Goal: Transaction & Acquisition: Subscribe to service/newsletter

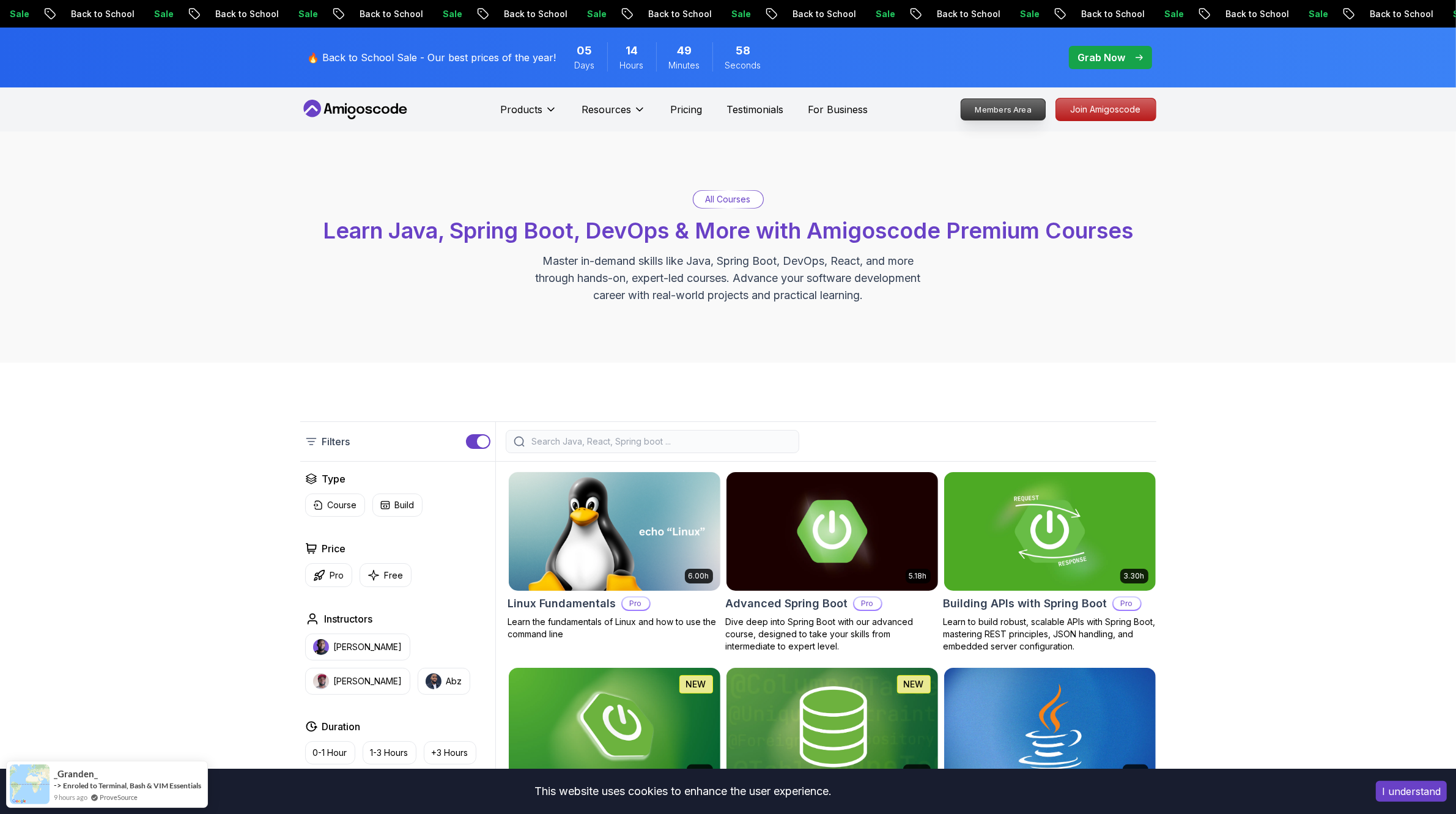
click at [1121, 101] on p "Join Amigoscode" at bounding box center [1106, 109] width 100 height 22
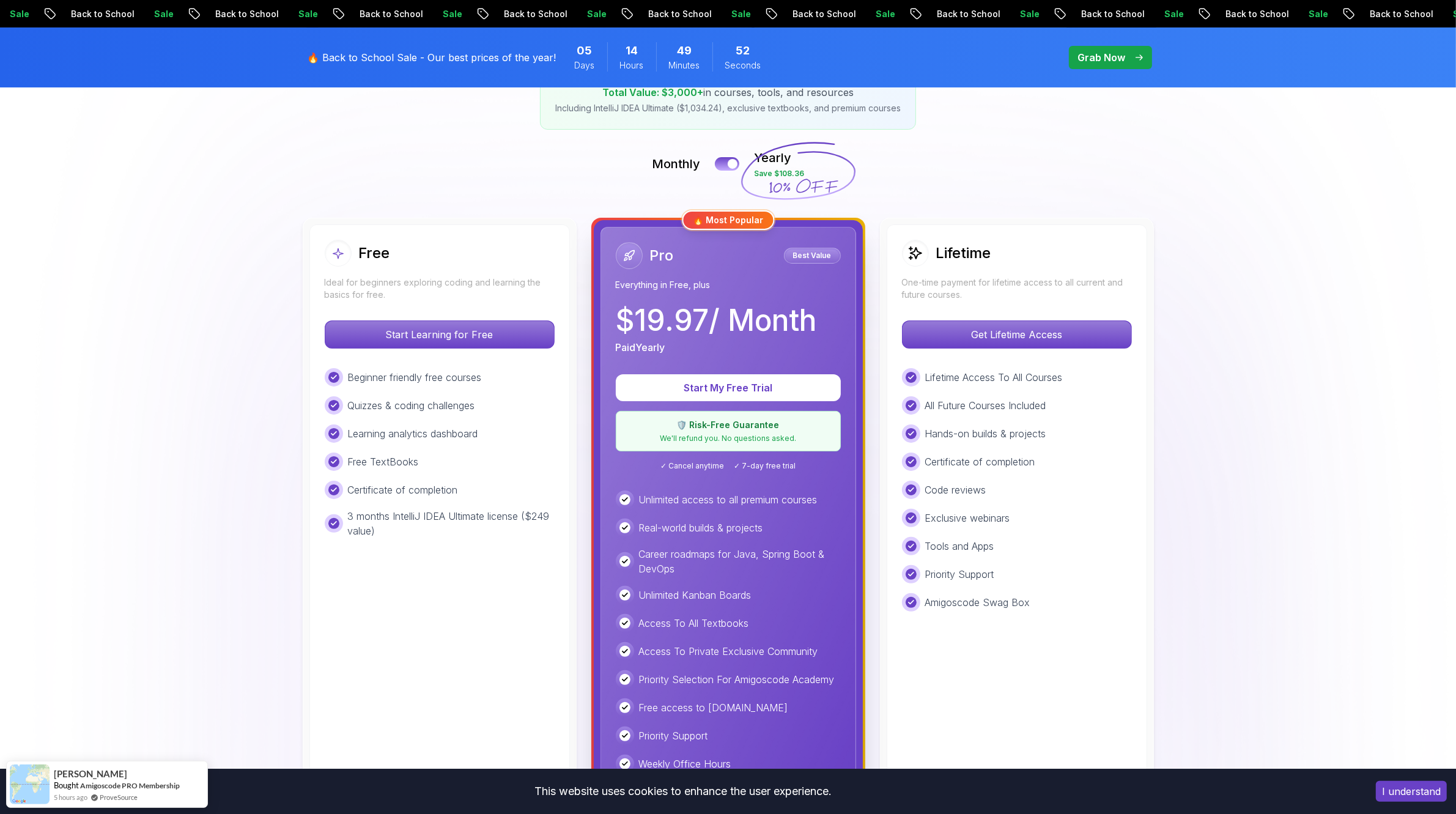
scroll to position [76, 0]
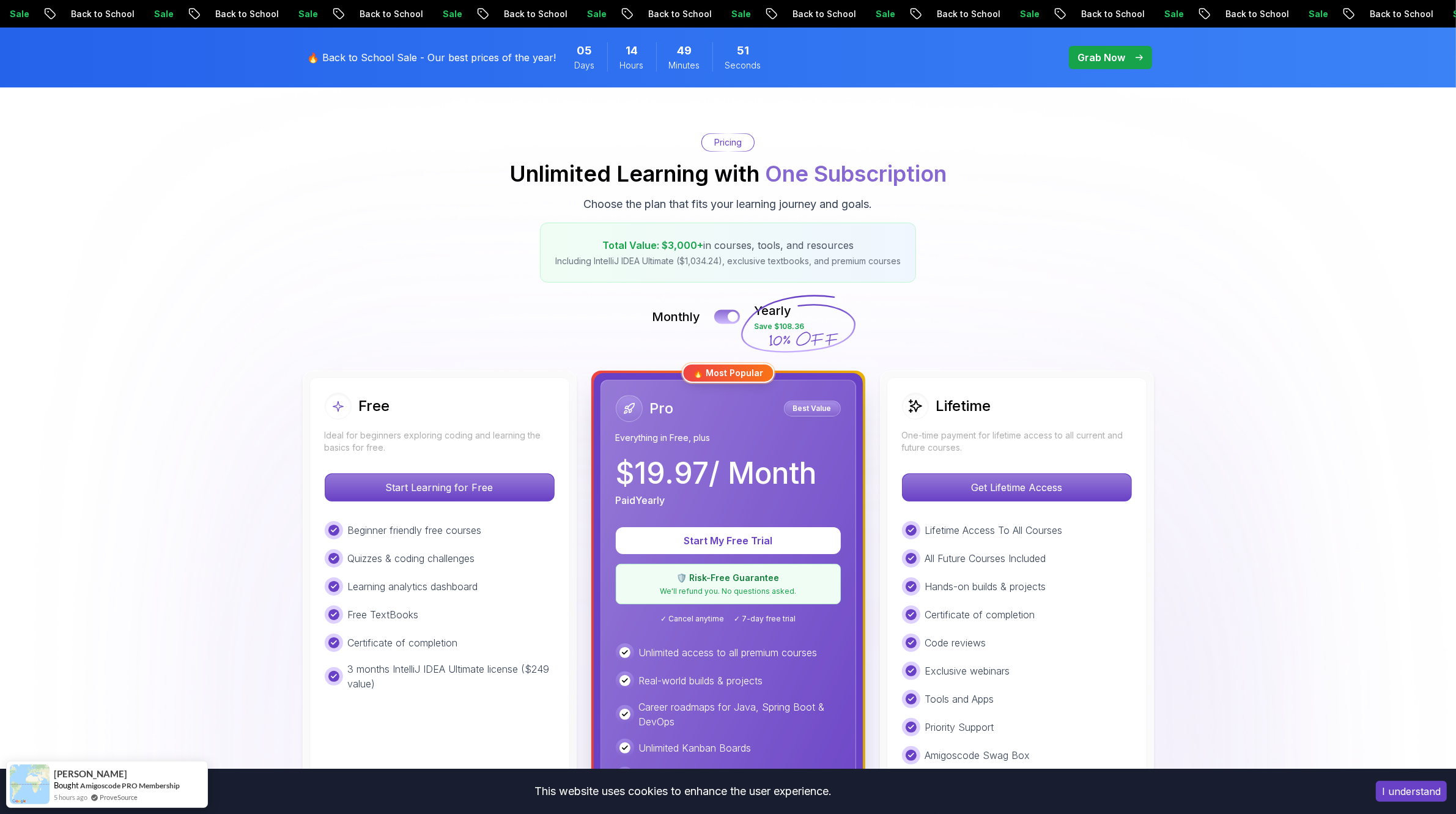
click at [729, 310] on button at bounding box center [727, 316] width 25 height 14
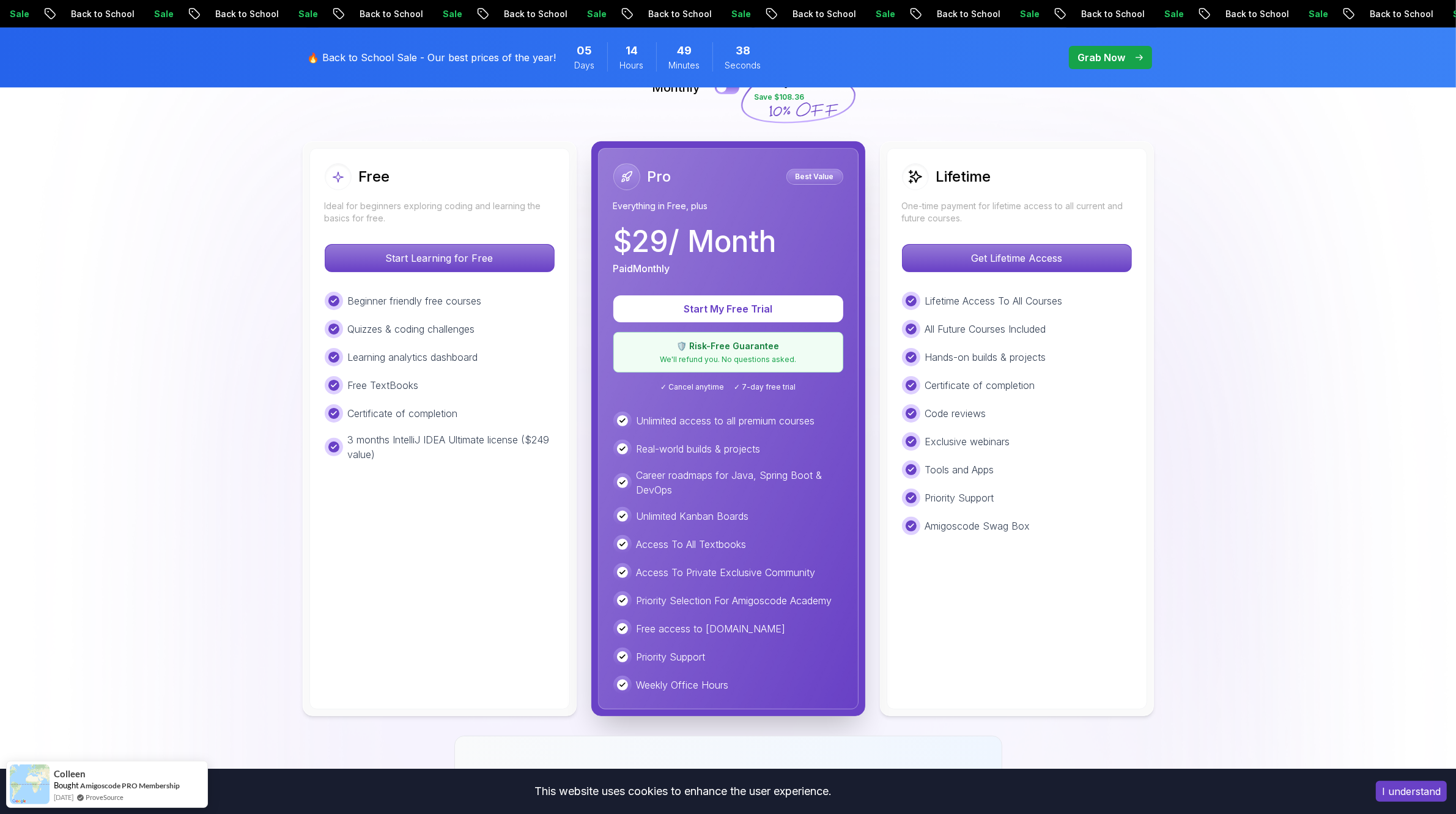
scroll to position [229, 0]
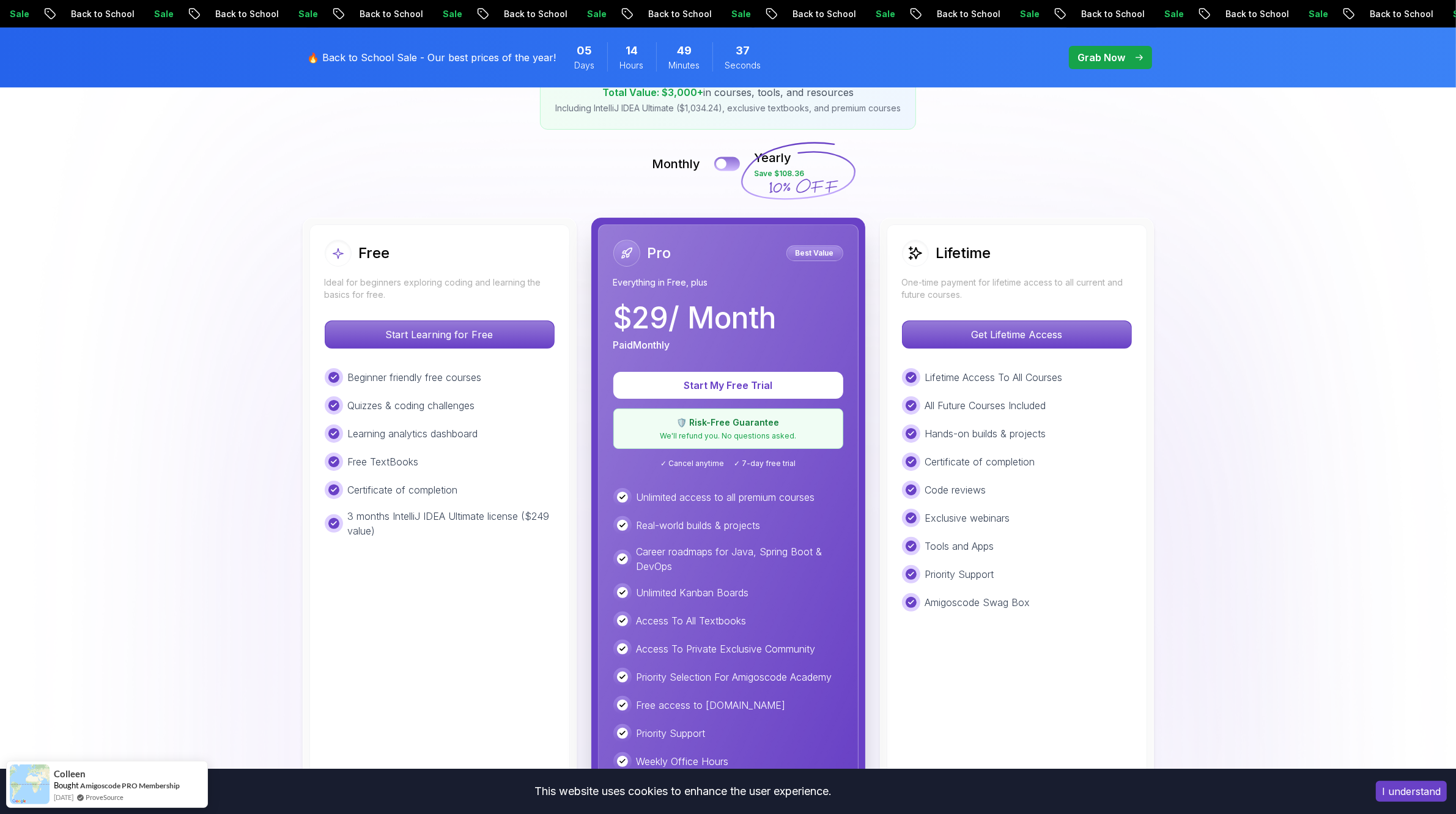
click at [731, 163] on button at bounding box center [727, 163] width 25 height 14
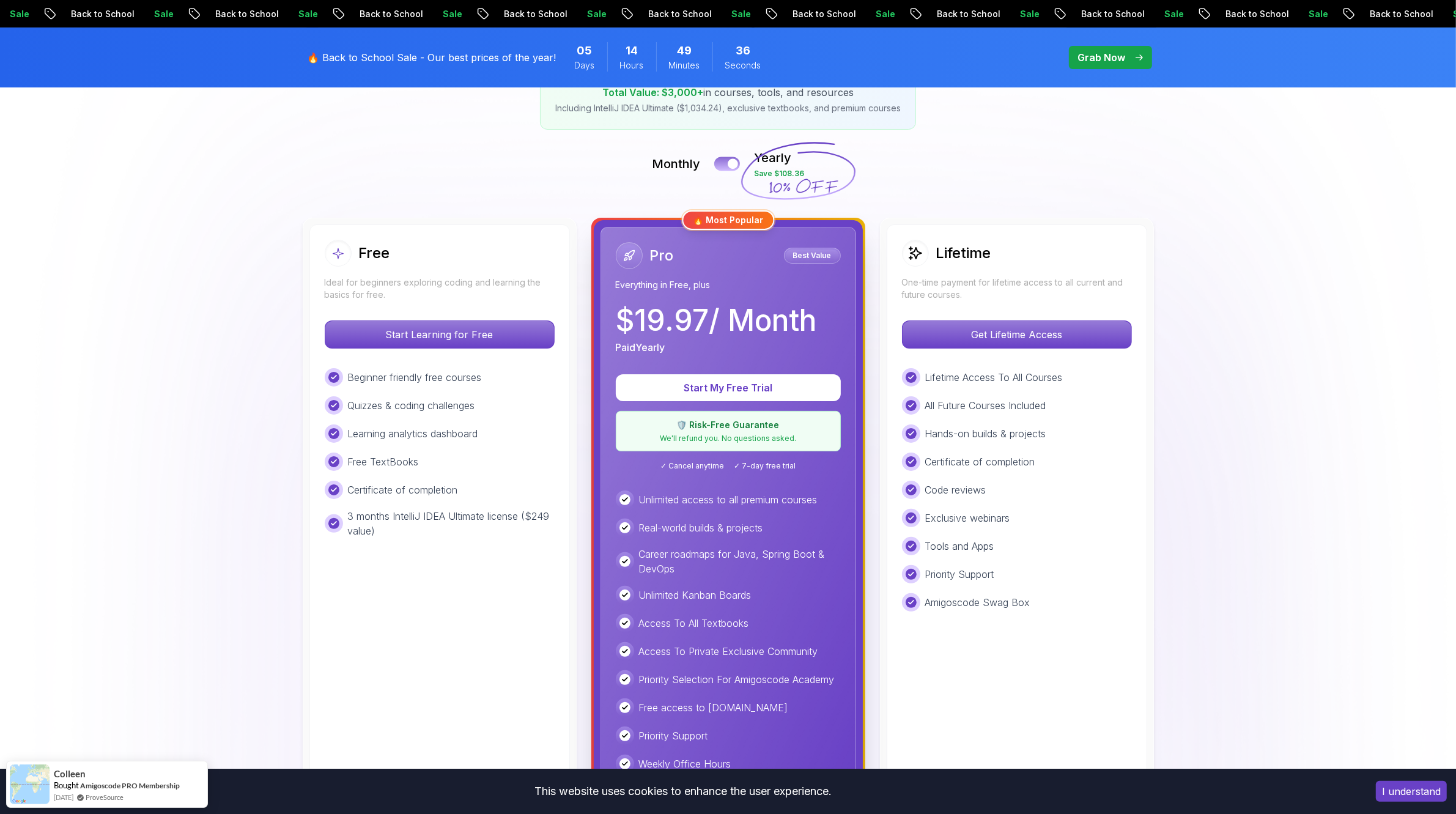
click at [731, 163] on div at bounding box center [733, 164] width 10 height 10
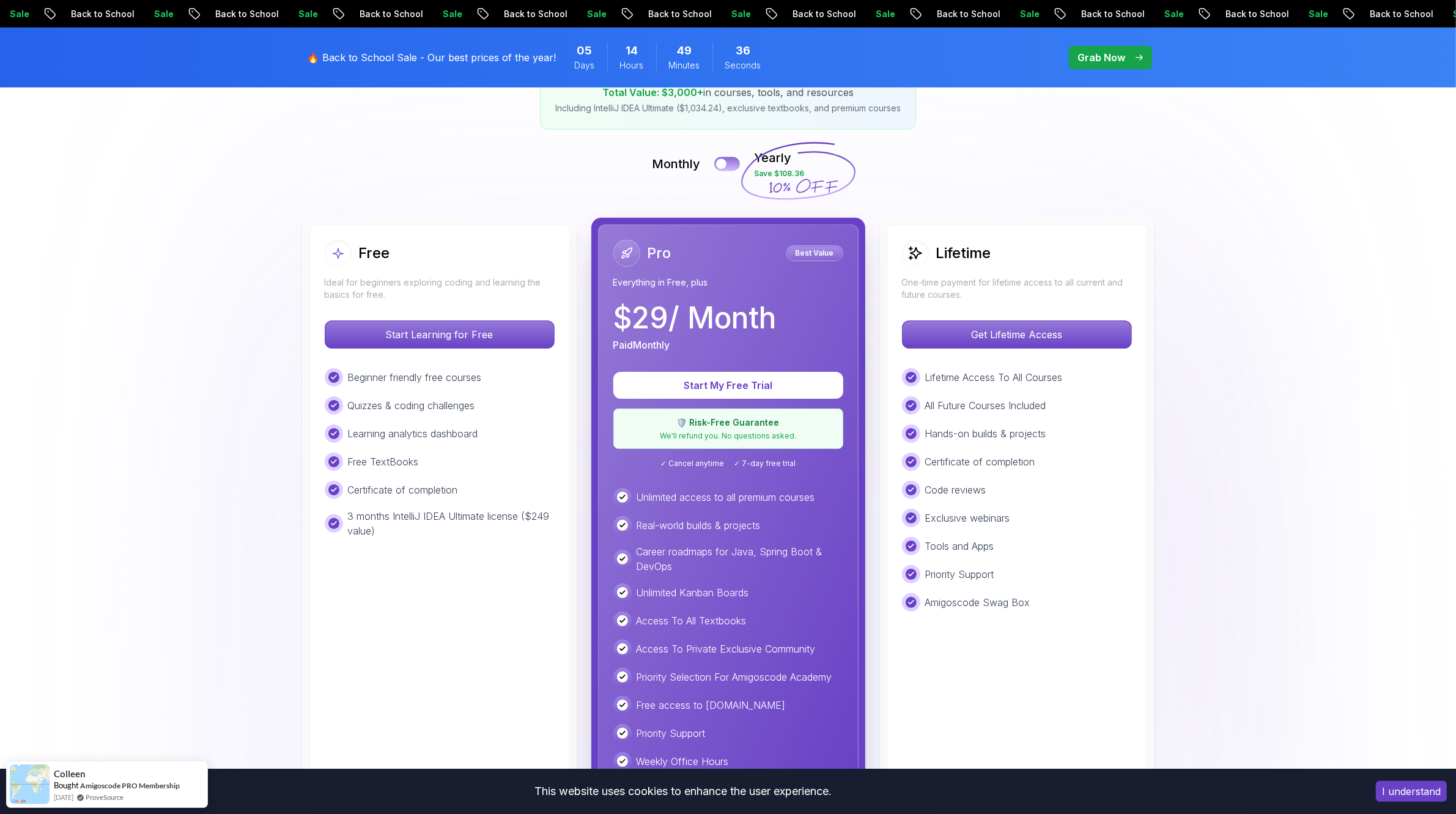
click at [731, 163] on button at bounding box center [727, 163] width 25 height 14
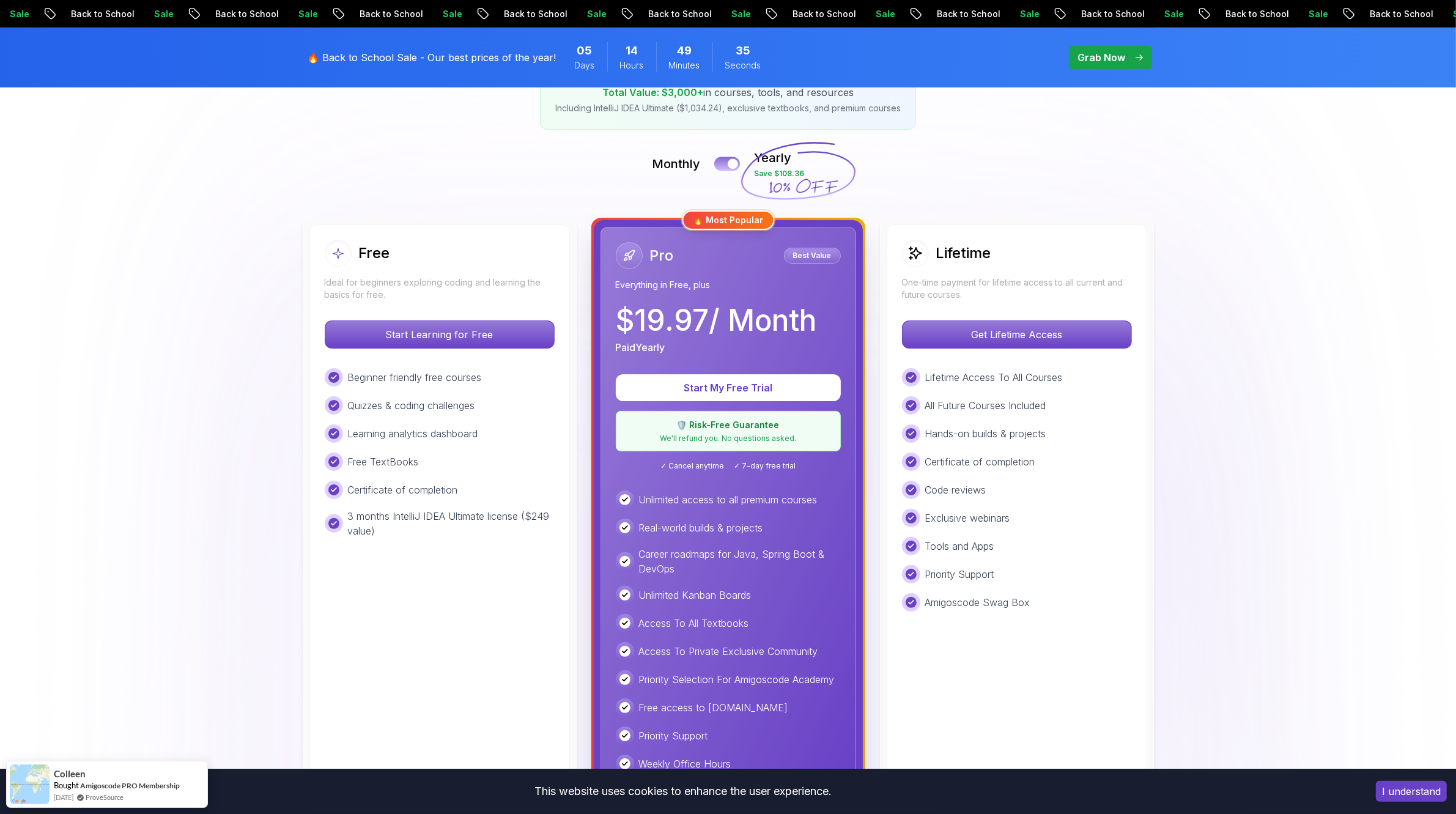
click at [731, 163] on div at bounding box center [733, 164] width 10 height 10
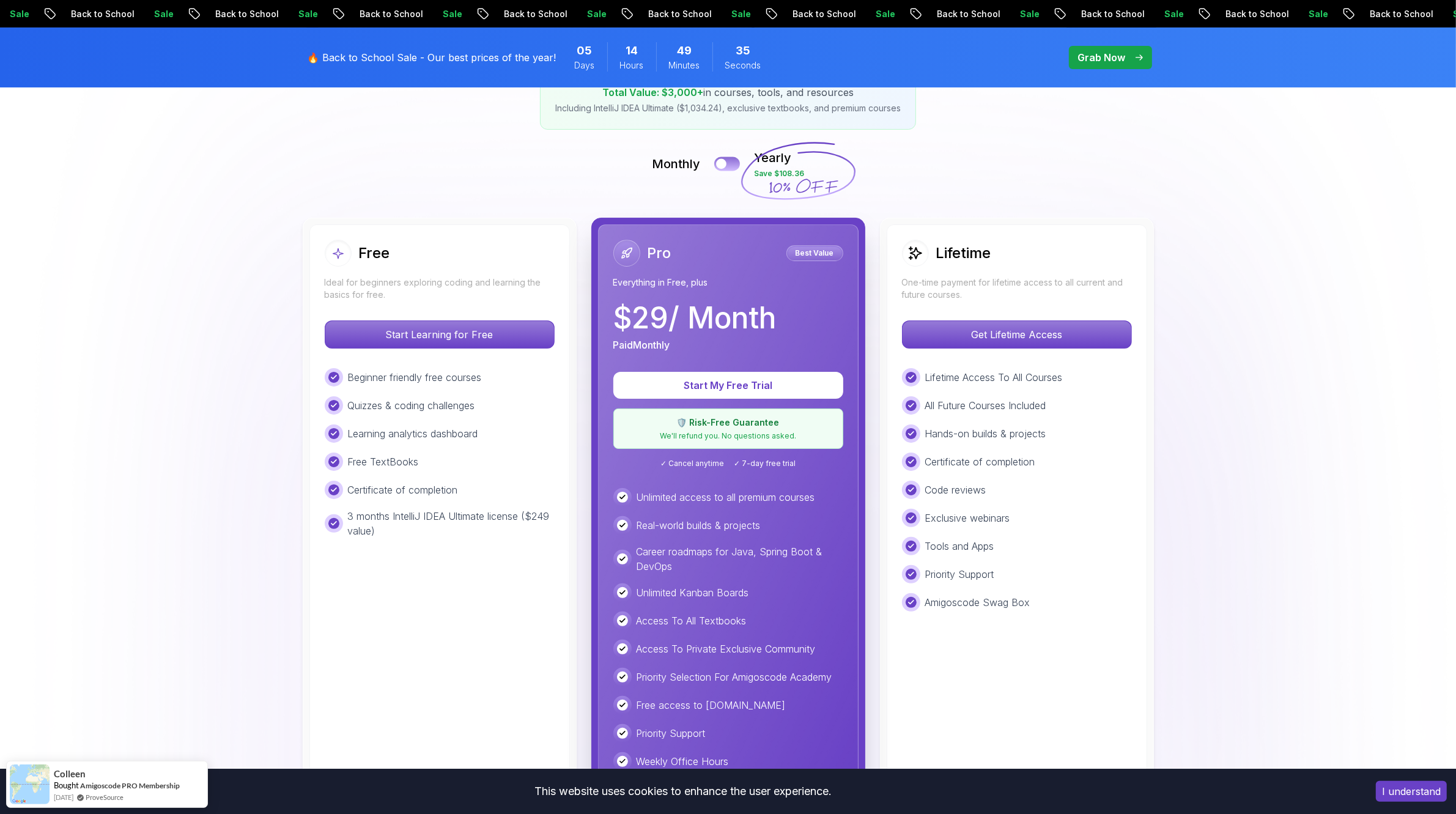
click at [731, 163] on button at bounding box center [727, 163] width 25 height 14
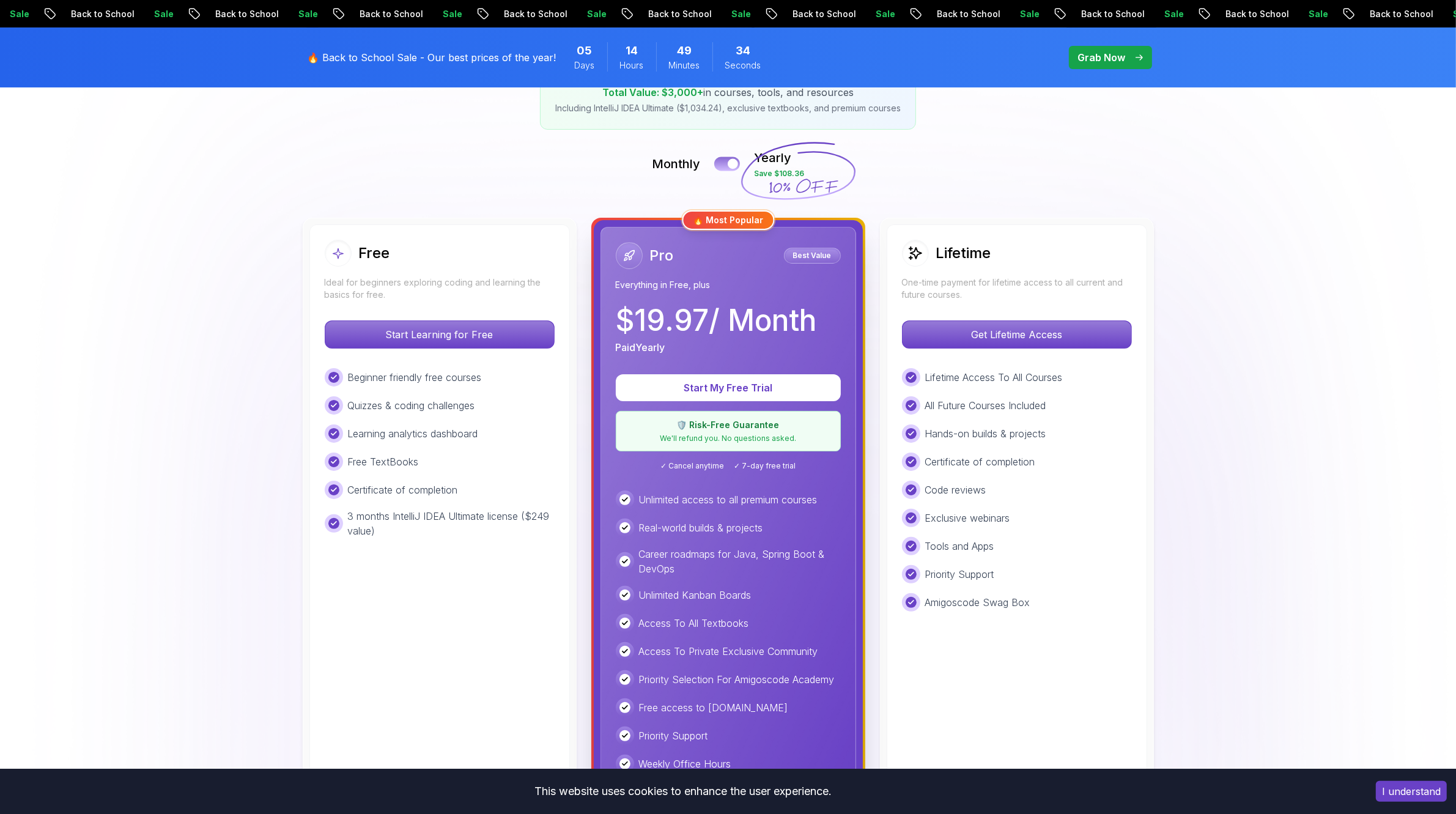
click at [731, 163] on div at bounding box center [733, 164] width 10 height 10
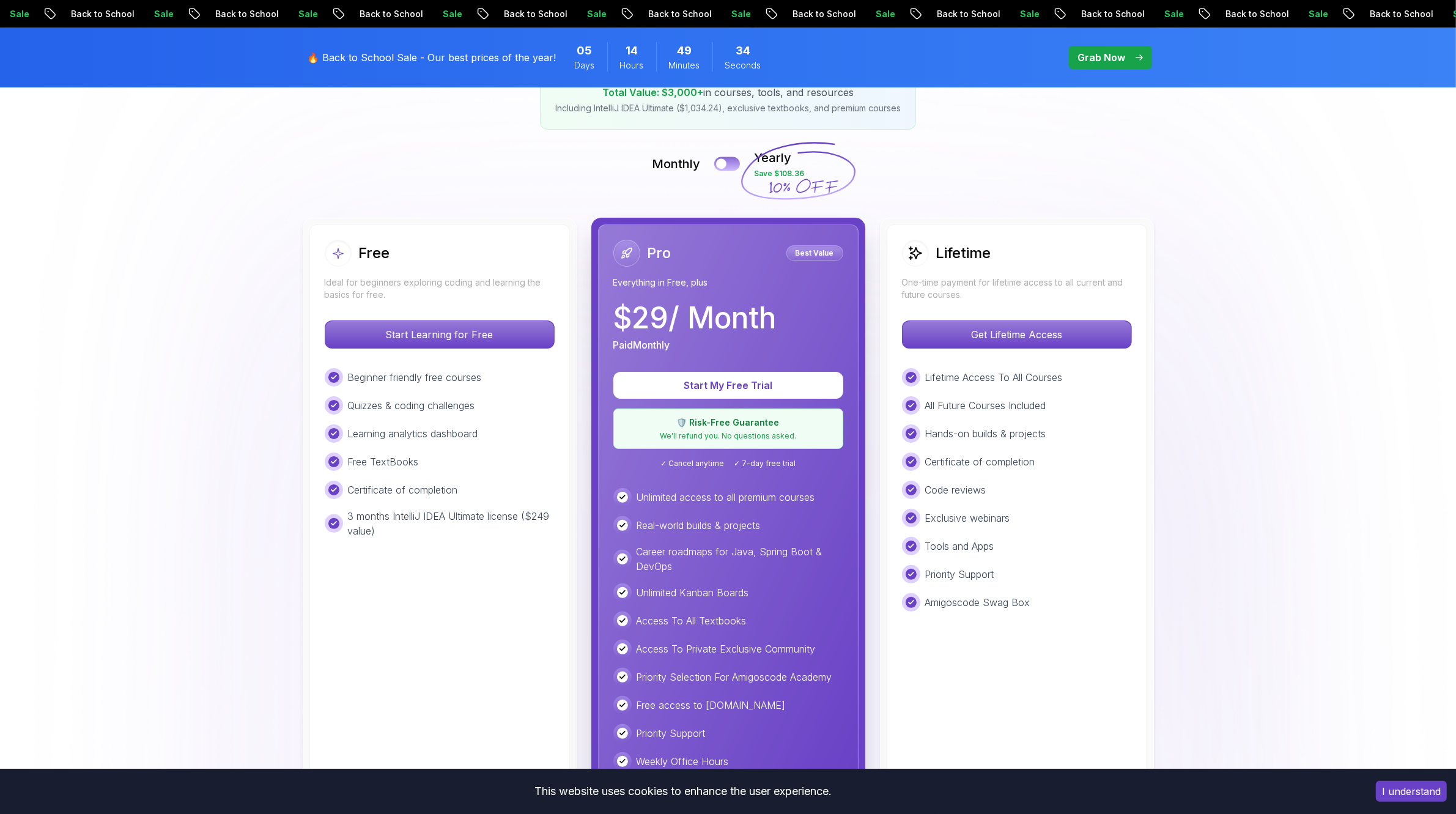
click at [731, 163] on button at bounding box center [727, 163] width 25 height 14
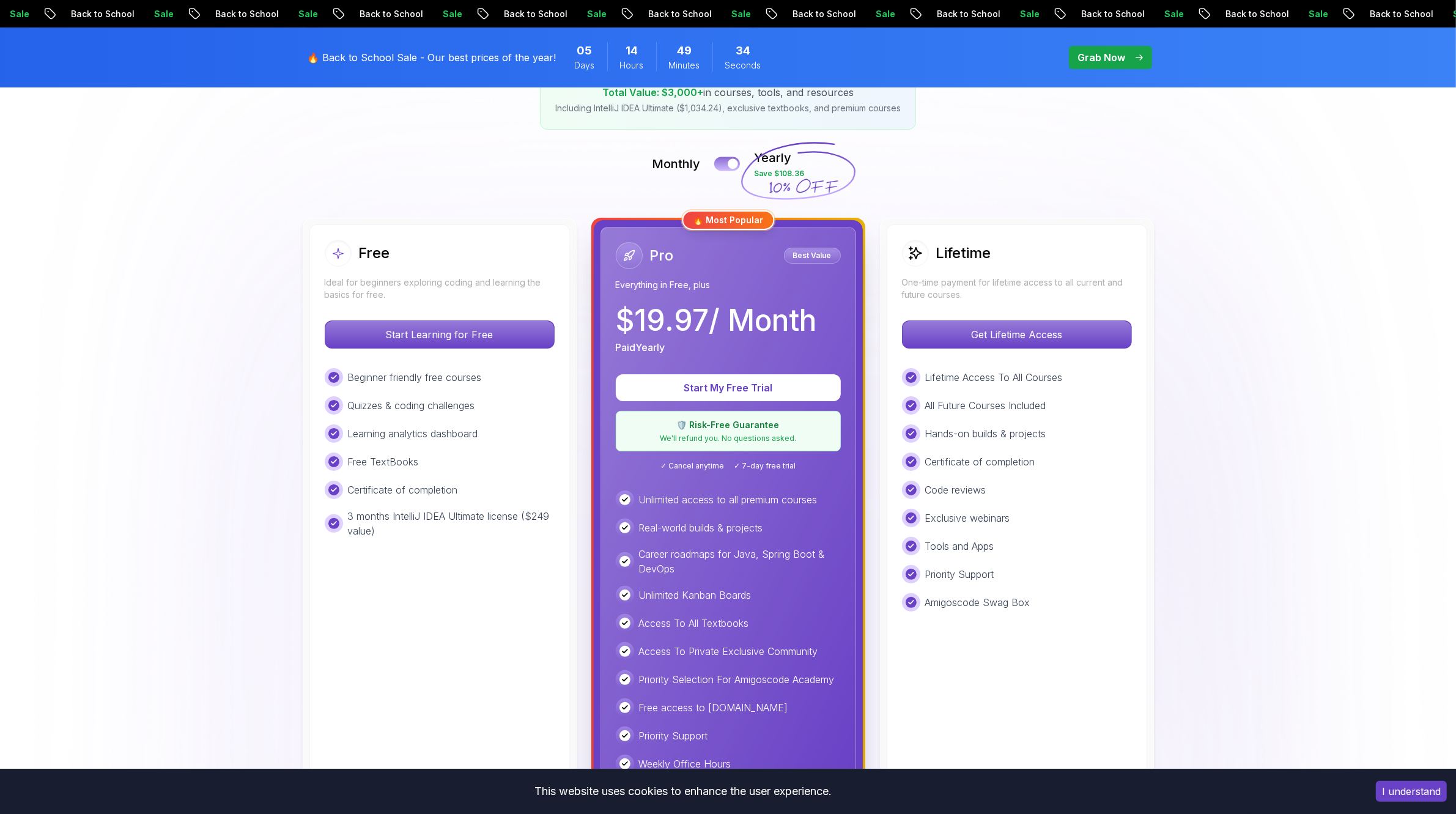
click at [731, 163] on div at bounding box center [733, 164] width 10 height 10
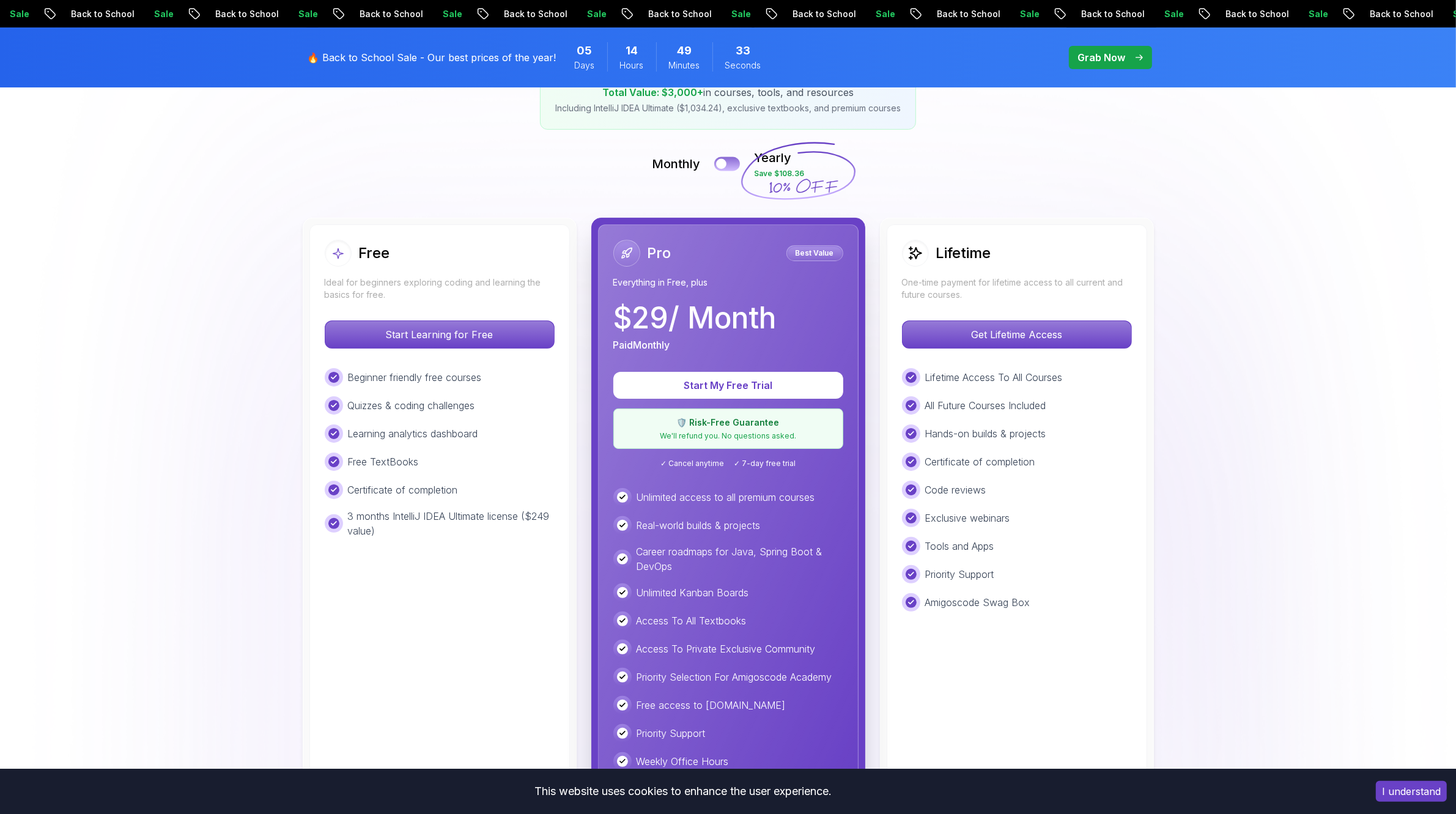
click at [731, 163] on button at bounding box center [727, 163] width 25 height 14
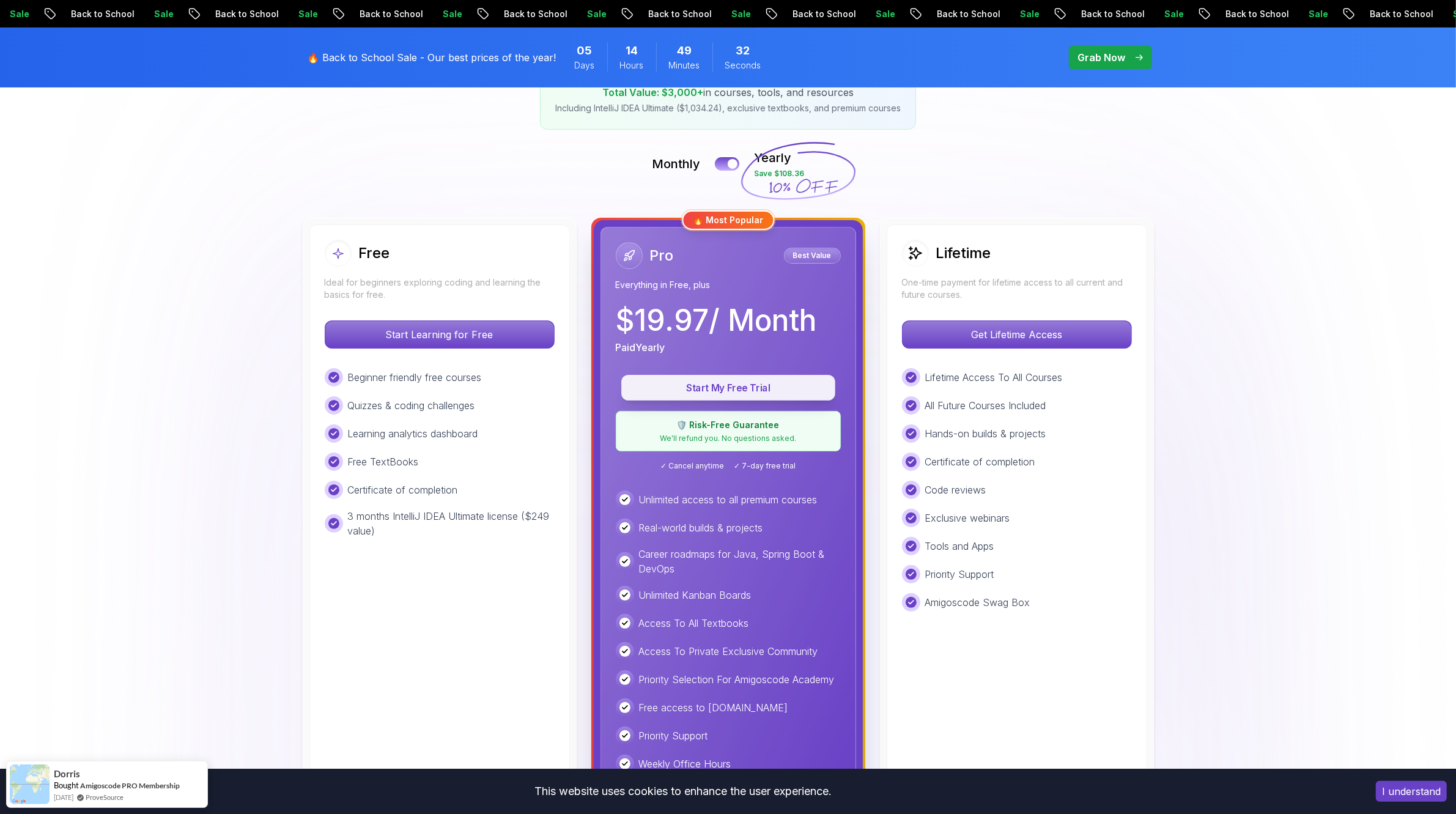
click at [775, 377] on button "Start My Free Trial" at bounding box center [729, 388] width 214 height 25
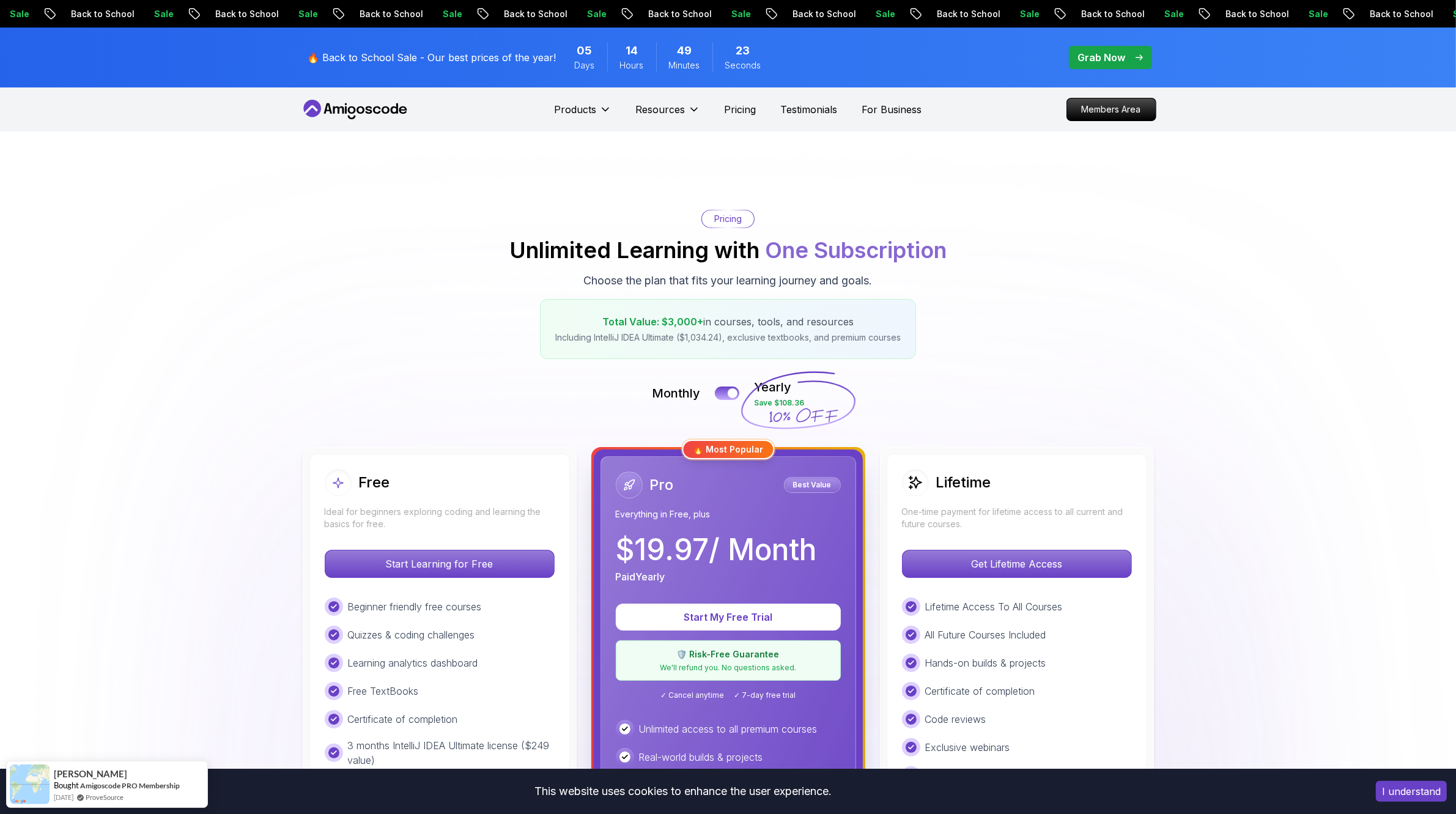
click at [1128, 49] on span "pre-order" at bounding box center [1110, 57] width 83 height 23
click at [1110, 55] on p "Grab Now" at bounding box center [1102, 58] width 48 height 15
click at [1089, 40] on div "🔥 Back to School Sale - Our best prices of the year! 05 Days 14 Hours 49 Minute…" at bounding box center [729, 58] width 856 height 60
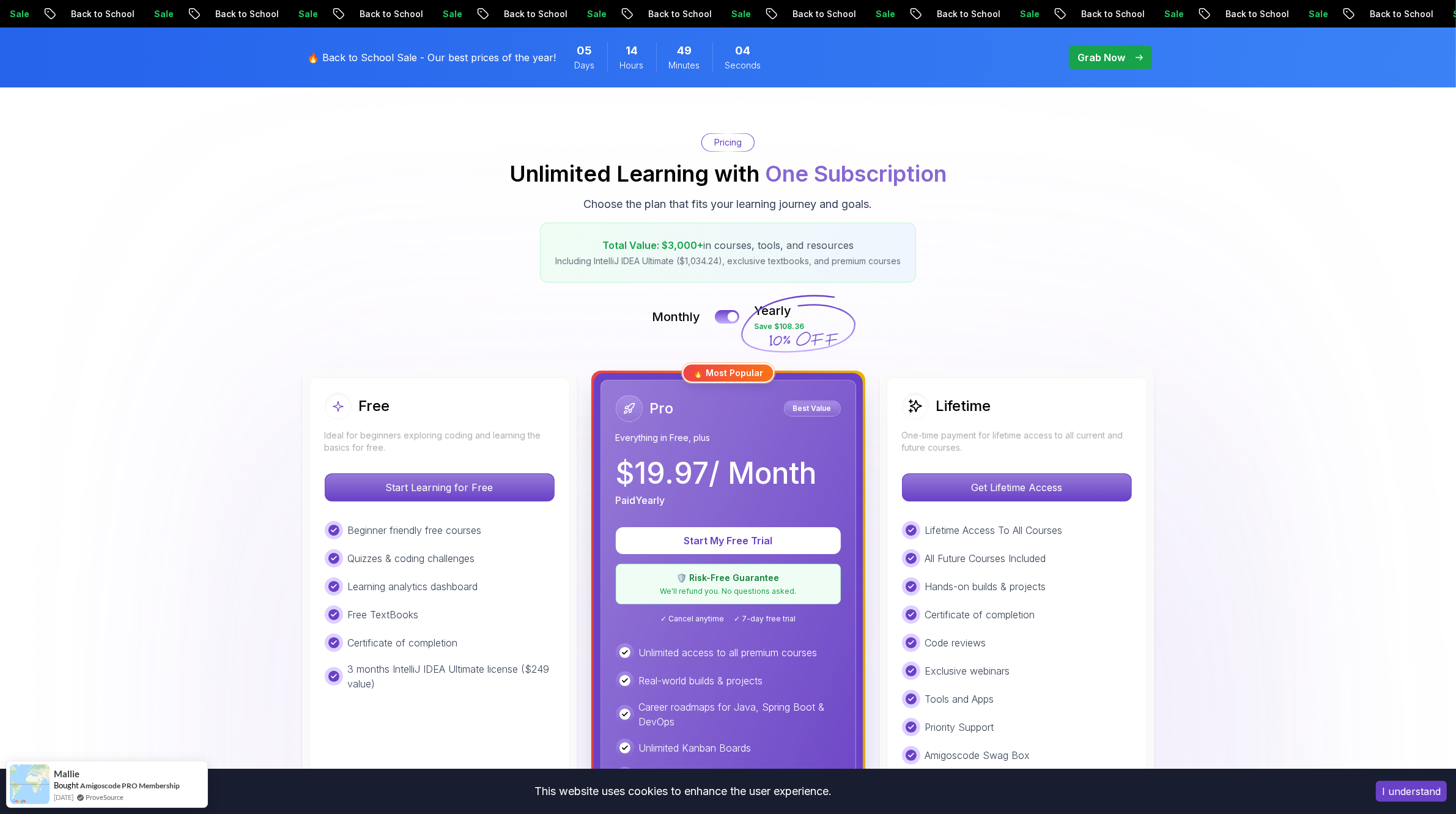
scroll to position [459, 0]
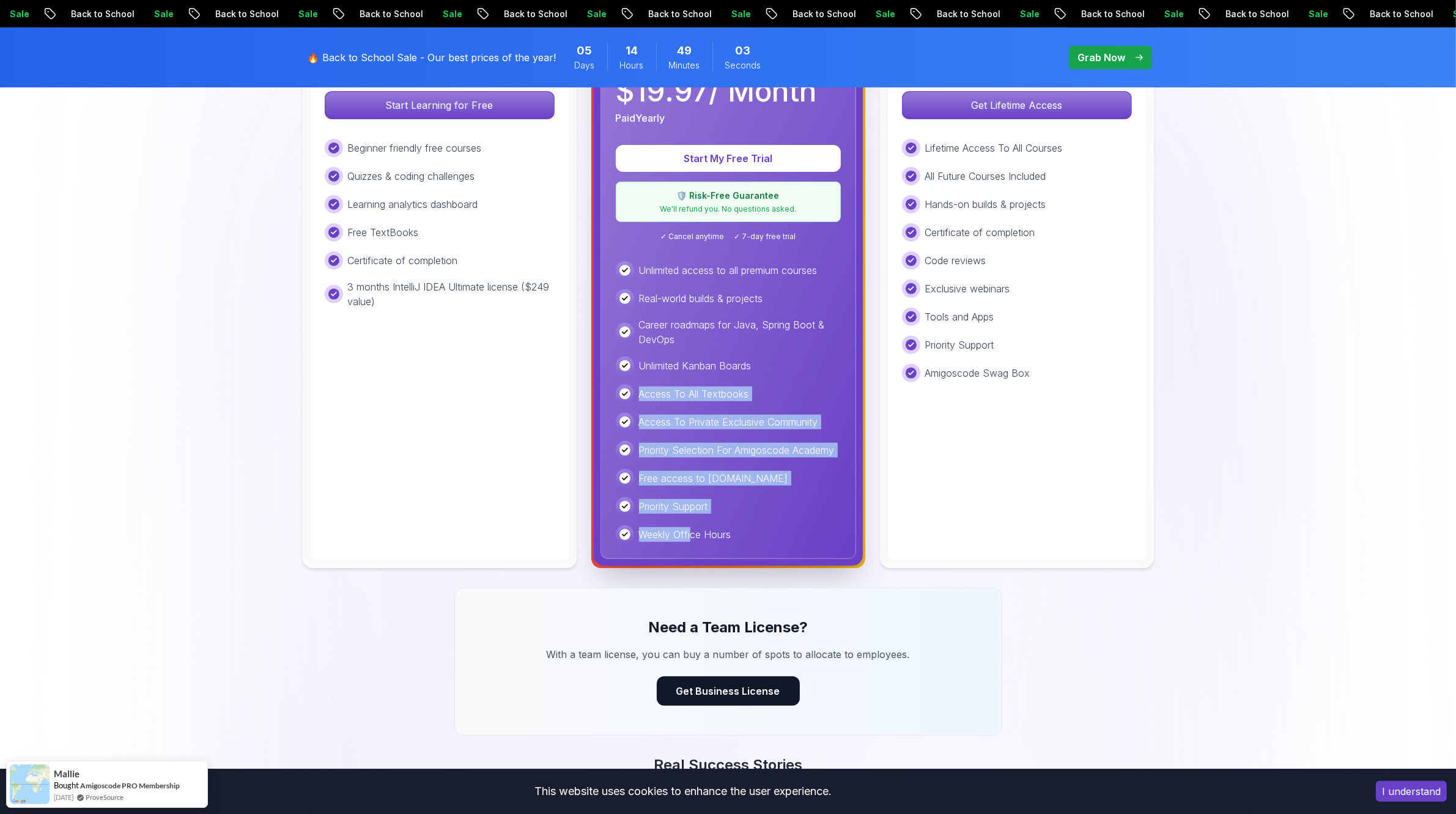
drag, startPoint x: 707, startPoint y: 480, endPoint x: 690, endPoint y: 530, distance: 52.8
click at [690, 523] on div "Unlimited access to all premium courses Real-world builds & projects Career roa…" at bounding box center [728, 402] width 225 height 283
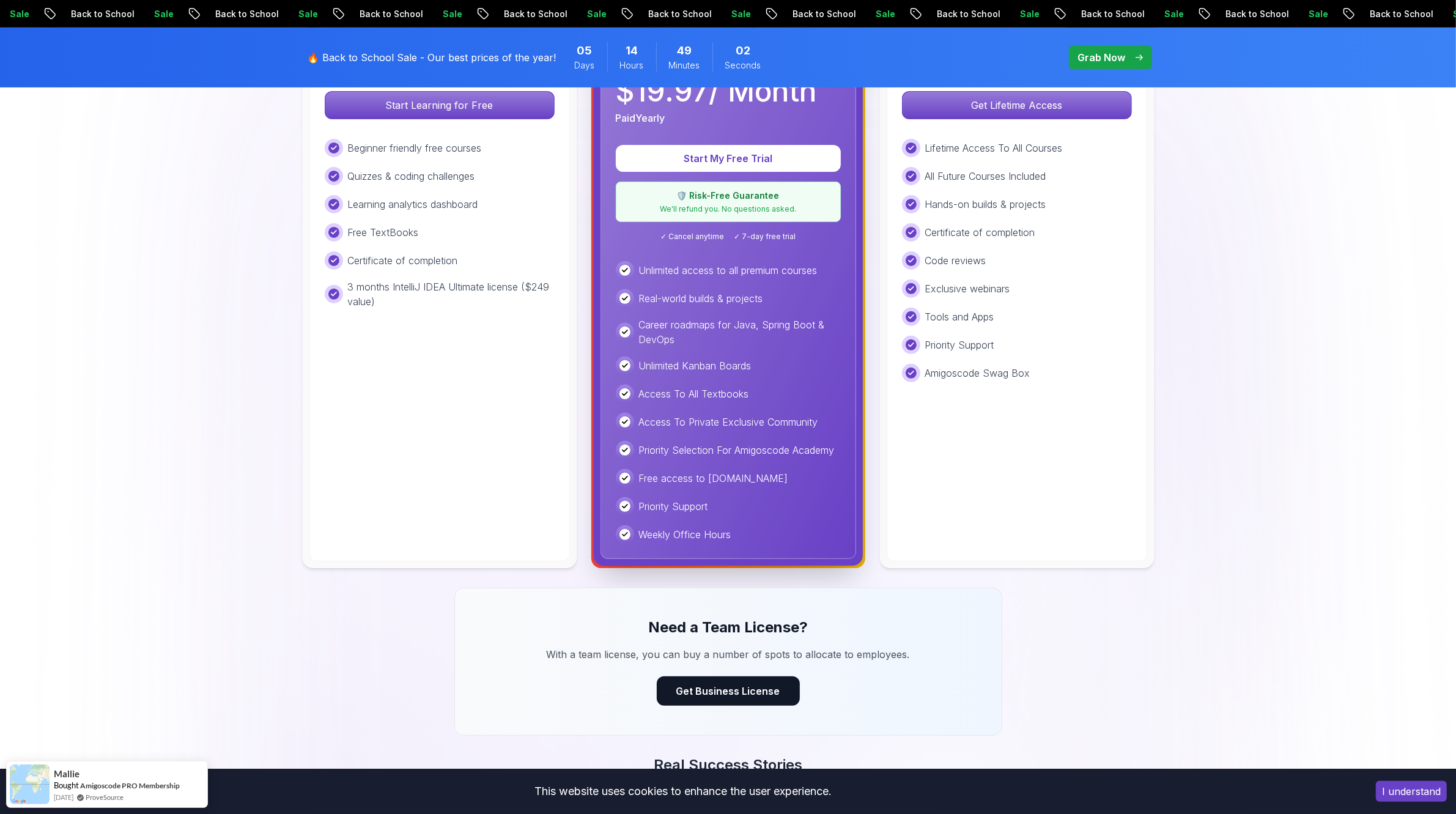
click at [738, 537] on div "Weekly Office Hours" at bounding box center [728, 534] width 225 height 18
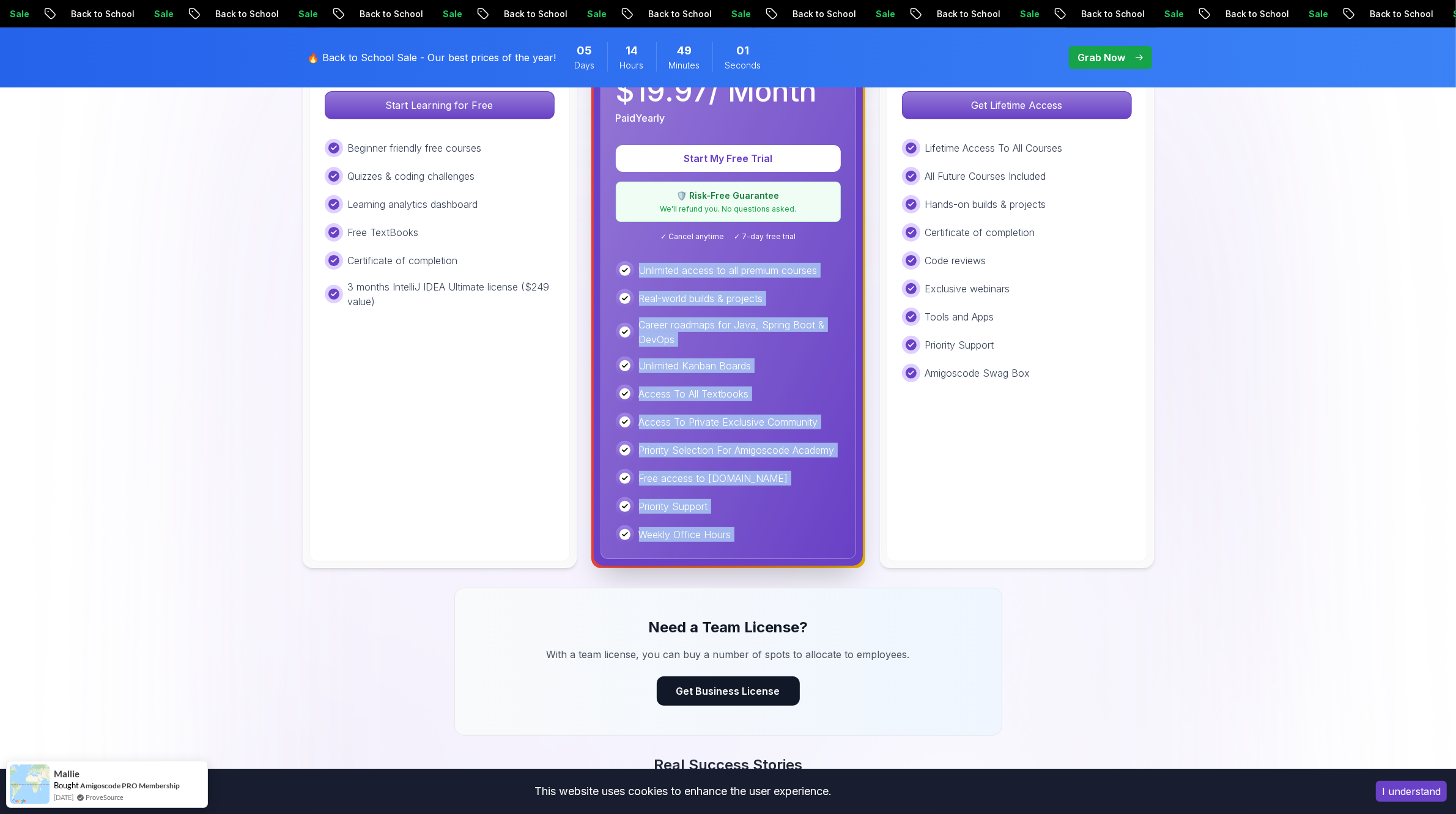
drag, startPoint x: 738, startPoint y: 537, endPoint x: 638, endPoint y: 264, distance: 290.7
click at [638, 264] on div "Unlimited access to all premium courses Real-world builds & projects Career roa…" at bounding box center [728, 402] width 225 height 283
click at [638, 264] on div "Unlimited access to all premium courses" at bounding box center [728, 270] width 225 height 18
drag, startPoint x: 638, startPoint y: 264, endPoint x: 738, endPoint y: 530, distance: 284.2
click at [738, 530] on div "Unlimited access to all premium courses Real-world builds & projects Career roa…" at bounding box center [728, 402] width 225 height 283
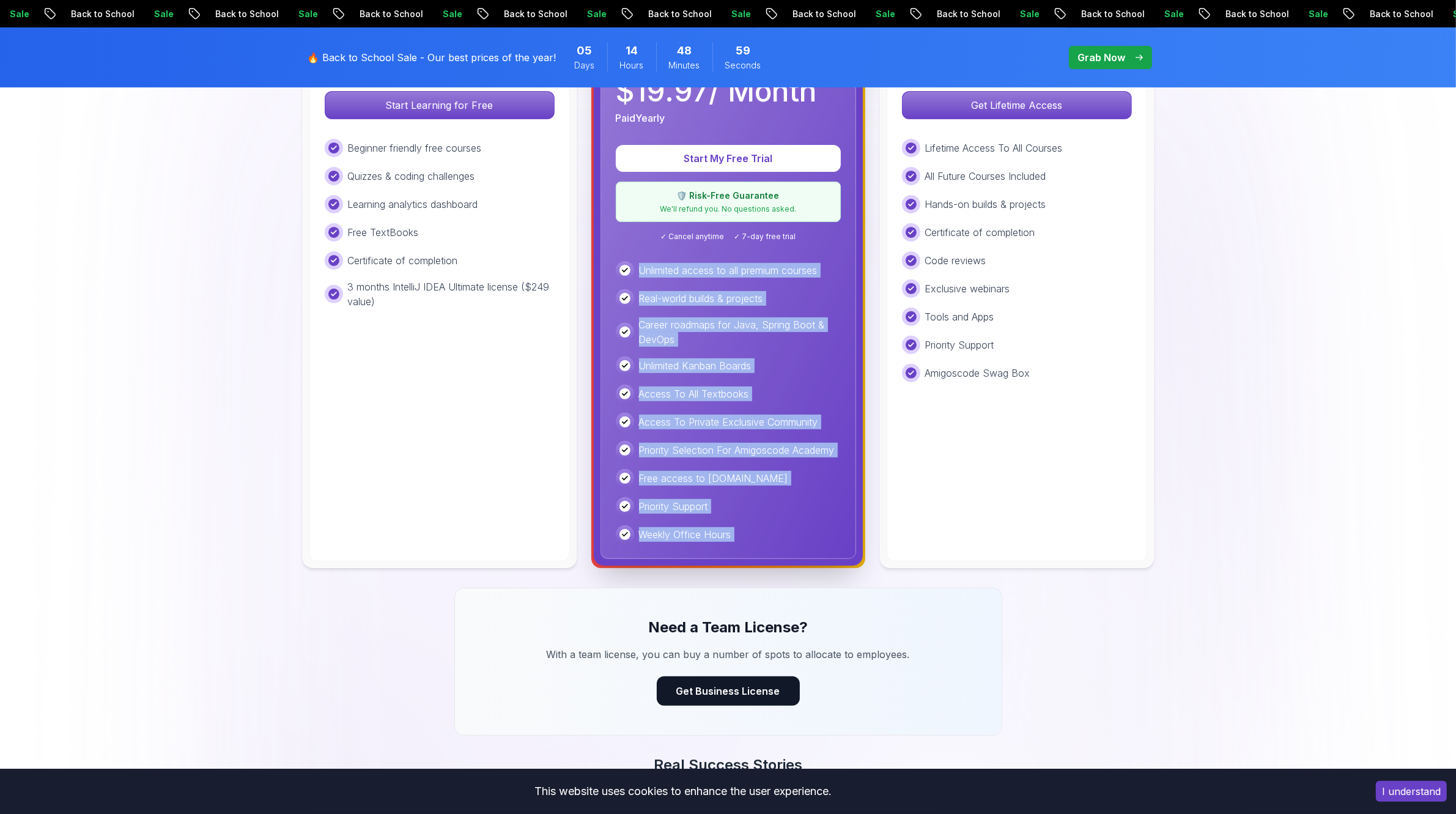
click at [738, 530] on div "Weekly Office Hours" at bounding box center [728, 534] width 225 height 18
drag, startPoint x: 738, startPoint y: 530, endPoint x: 640, endPoint y: 283, distance: 265.7
click at [640, 283] on div "Unlimited access to all premium courses Real-world builds & projects Career roa…" at bounding box center [728, 402] width 225 height 283
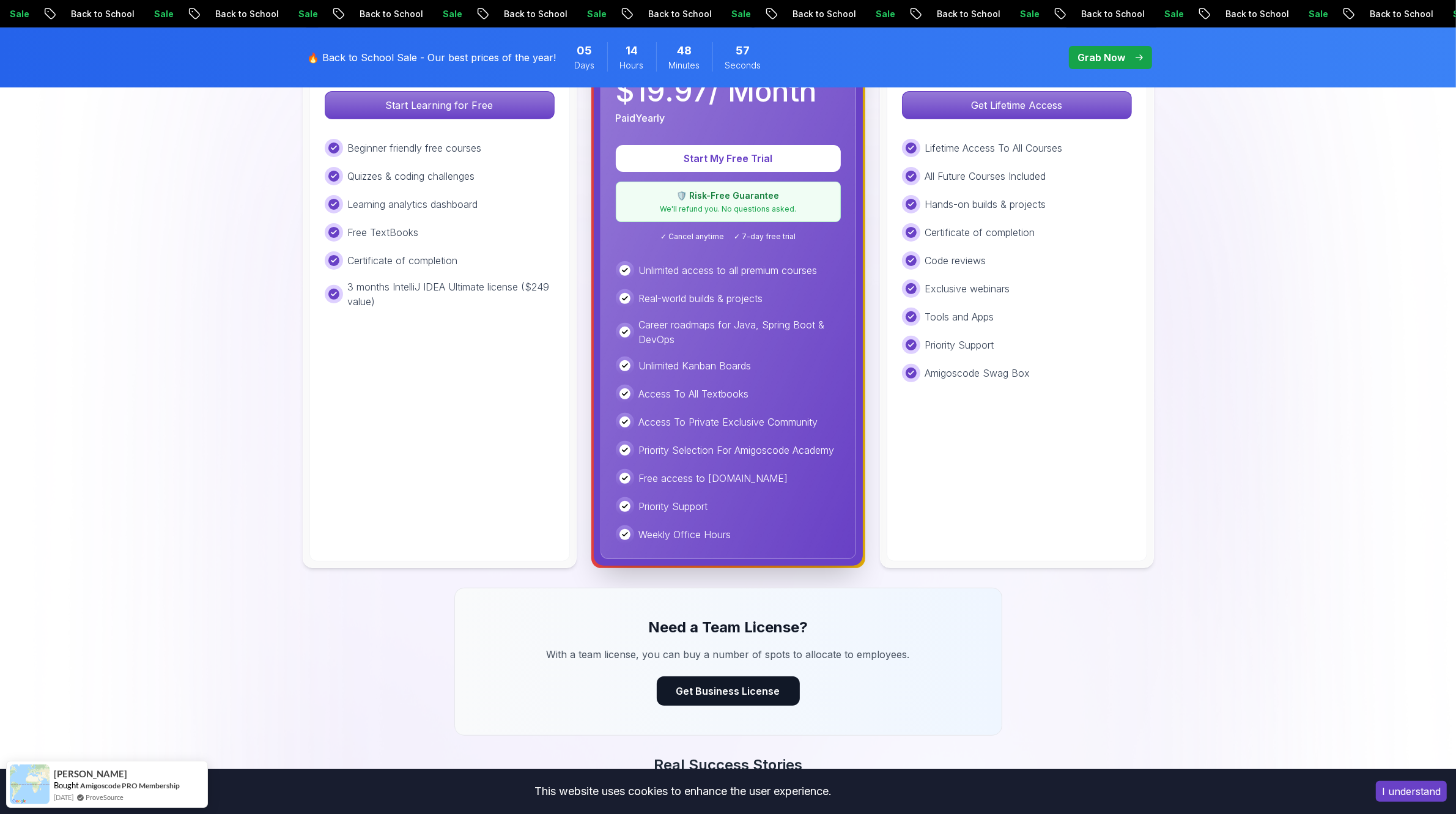
scroll to position [76, 0]
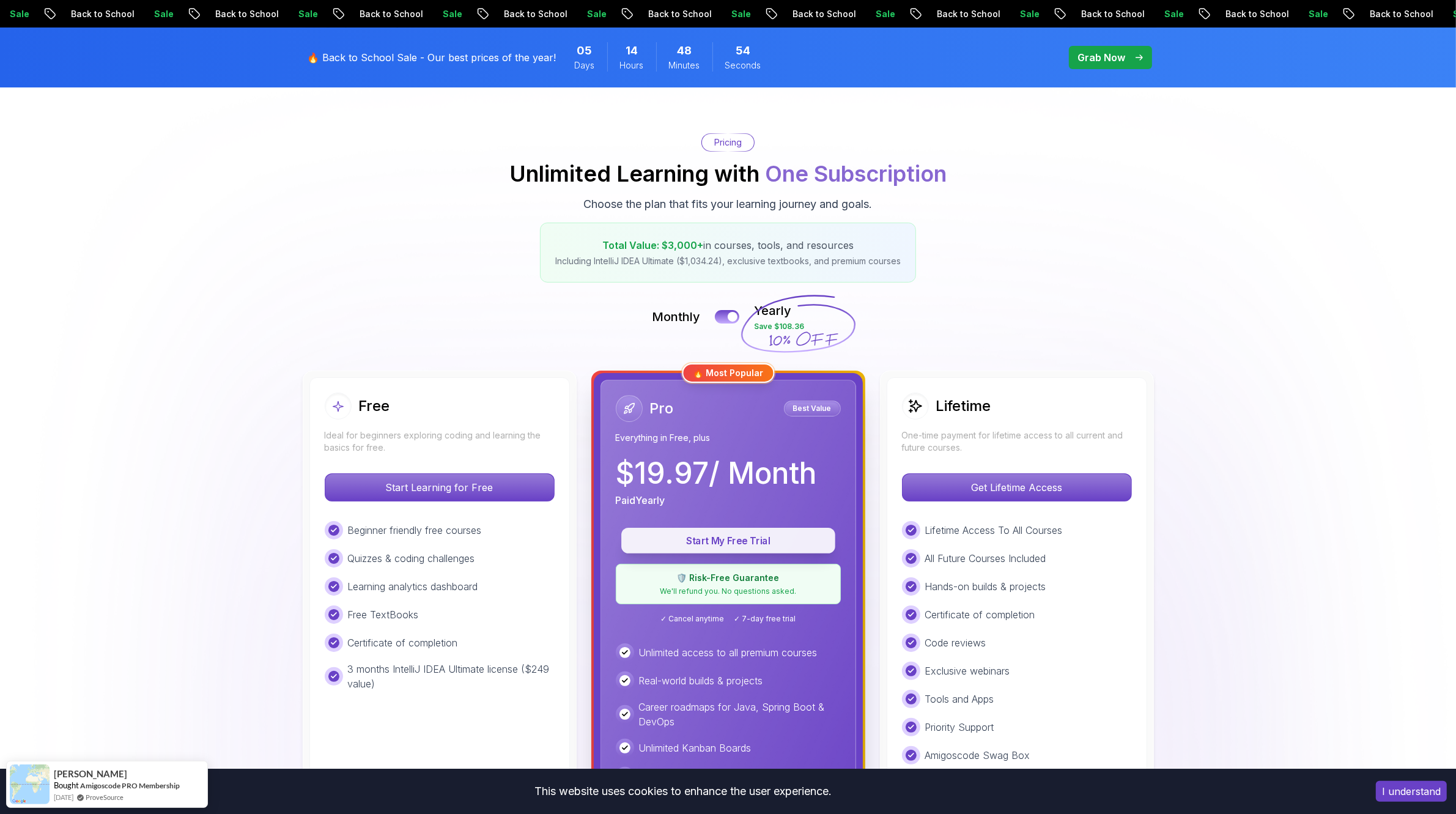
click at [752, 543] on p "Start My Free Trial" at bounding box center [729, 540] width 186 height 14
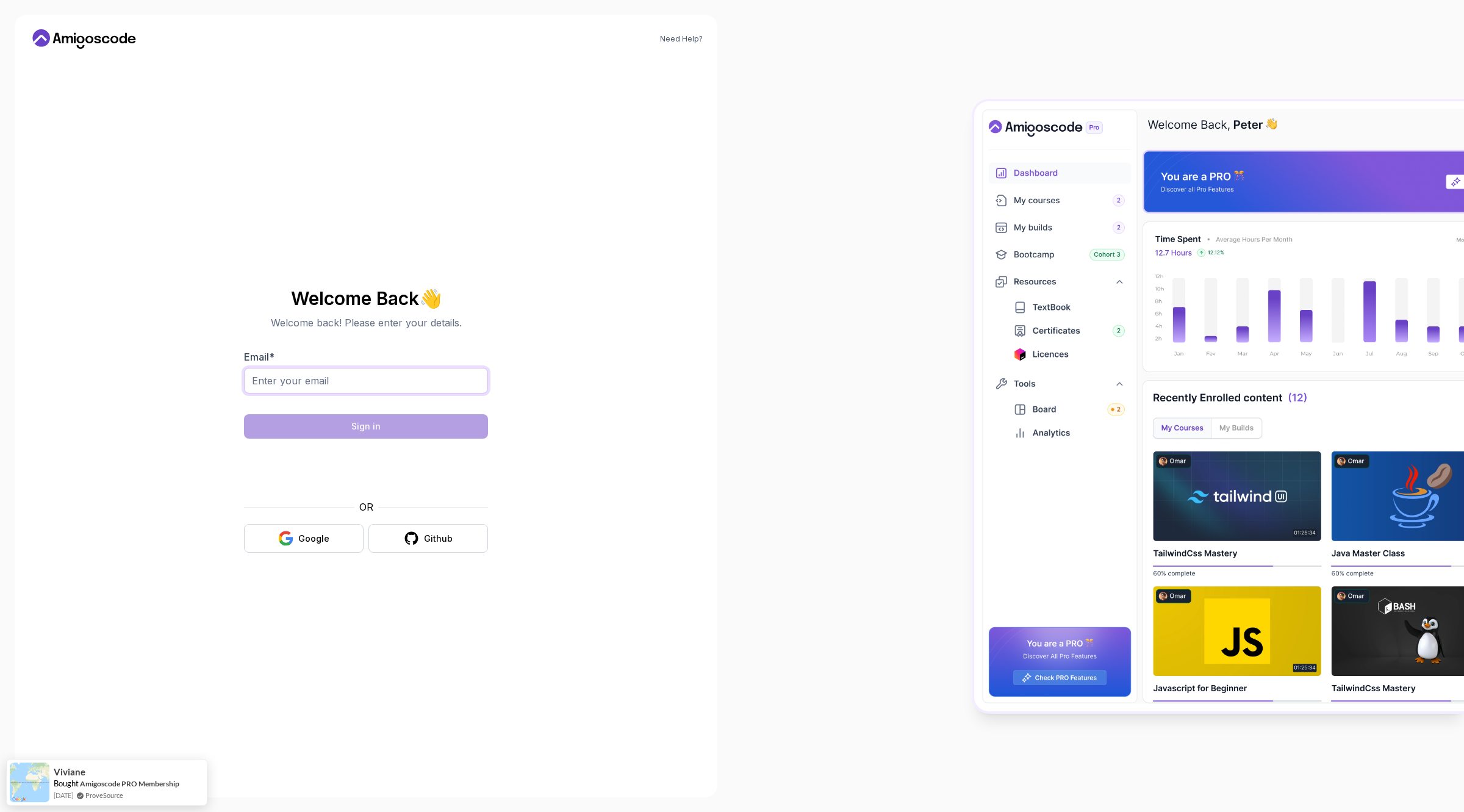
click at [360, 376] on input "Email *" at bounding box center [366, 381] width 244 height 25
click at [325, 383] on input "Email *" at bounding box center [366, 381] width 244 height 25
type input "[EMAIL_ADDRESS][DOMAIN_NAME]"
click at [368, 416] on button "Sign in" at bounding box center [366, 426] width 244 height 25
